Goal: Task Accomplishment & Management: Use online tool/utility

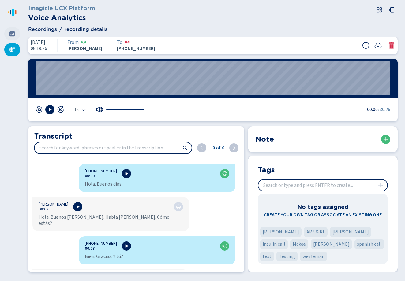
click at [11, 36] on icon at bounding box center [12, 33] width 6 height 5
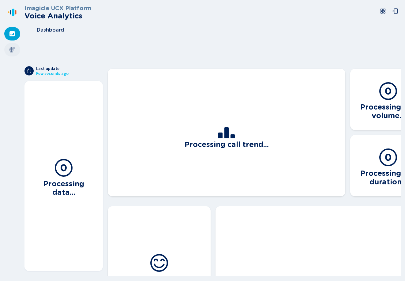
click at [13, 49] on icon at bounding box center [12, 50] width 6 height 6
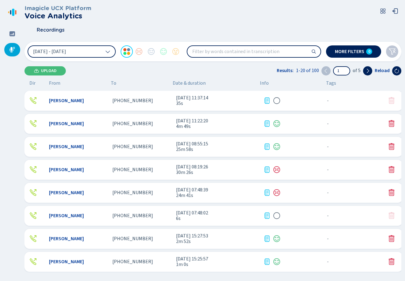
click at [126, 103] on span "[PHONE_NUMBER]" at bounding box center [132, 101] width 41 height 6
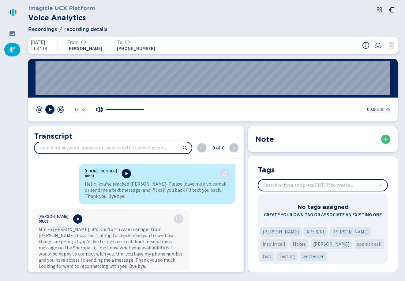
click at [124, 175] on icon at bounding box center [126, 173] width 5 height 5
click at [75, 217] on icon at bounding box center [77, 218] width 5 height 5
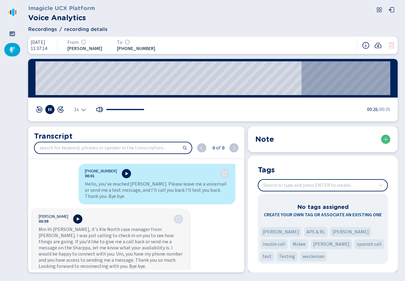
click at [77, 218] on icon at bounding box center [78, 218] width 3 height 3
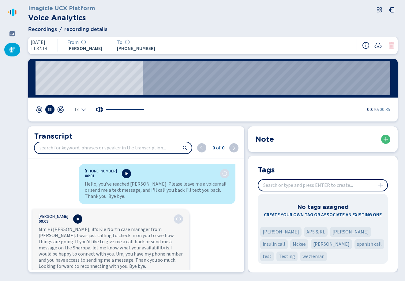
click at [77, 218] on icon at bounding box center [78, 218] width 3 height 3
click at [50, 109] on icon at bounding box center [49, 109] width 5 height 5
